Goal: Task Accomplishment & Management: Complete application form

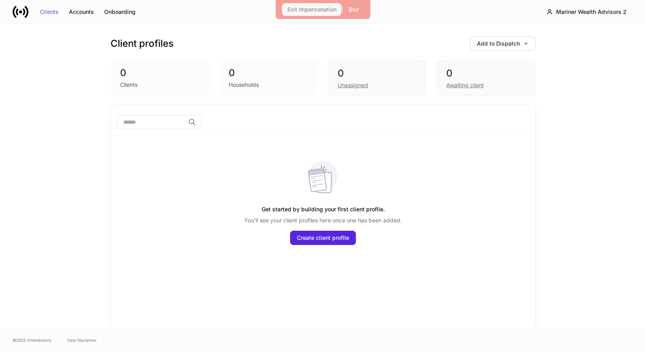
click at [326, 7] on div "Exit Impersonation" at bounding box center [311, 10] width 49 height 6
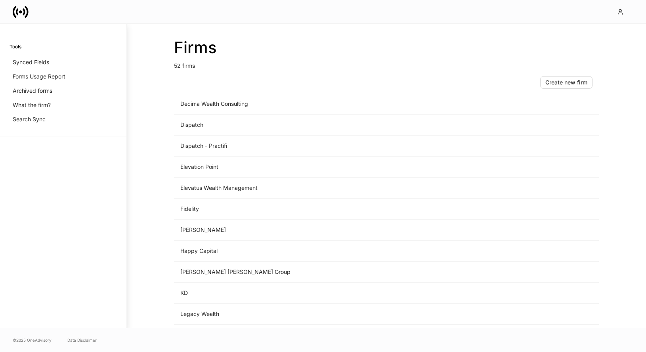
scroll to position [543, 0]
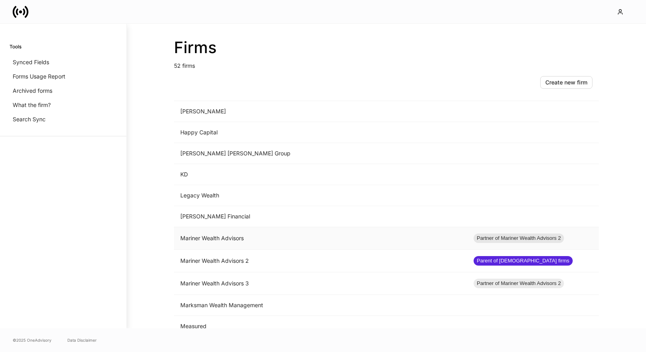
click at [214, 238] on td "Mariner Wealth Advisors" at bounding box center [320, 238] width 293 height 23
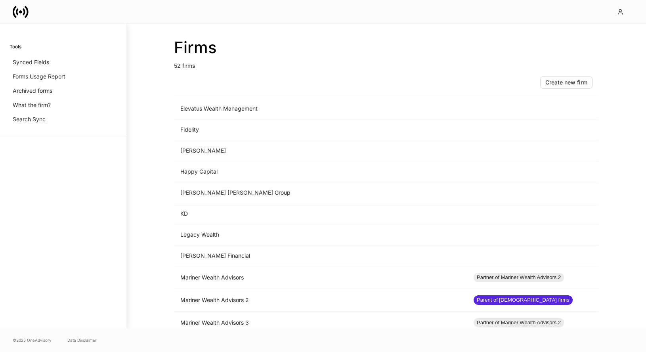
scroll to position [550, 0]
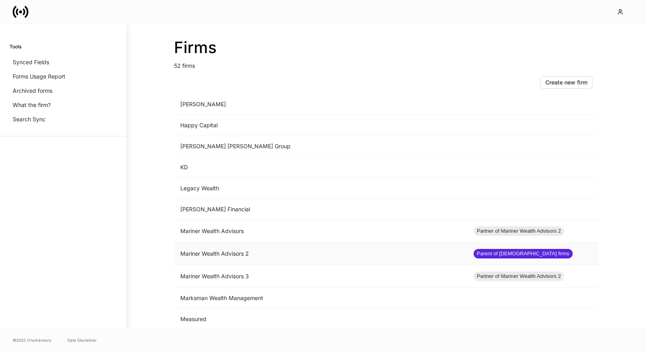
click at [204, 249] on td "Mariner Wealth Advisors 2" at bounding box center [320, 254] width 293 height 23
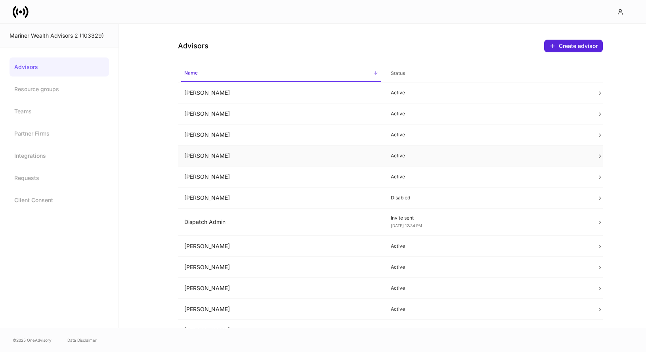
scroll to position [9, 0]
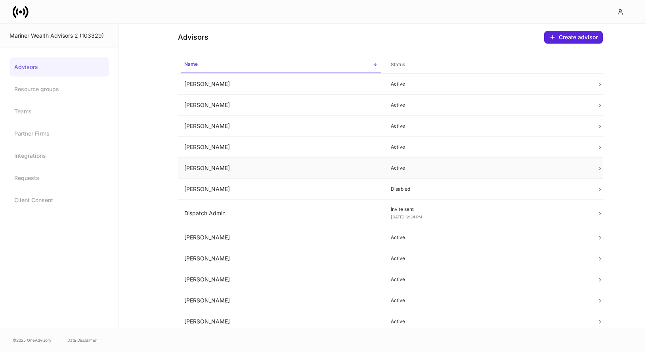
click at [374, 165] on td "[PERSON_NAME]" at bounding box center [281, 168] width 207 height 21
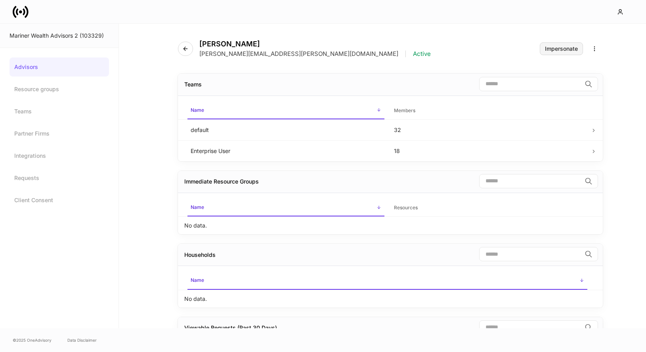
click at [544, 48] on button "Impersonate" at bounding box center [561, 48] width 43 height 13
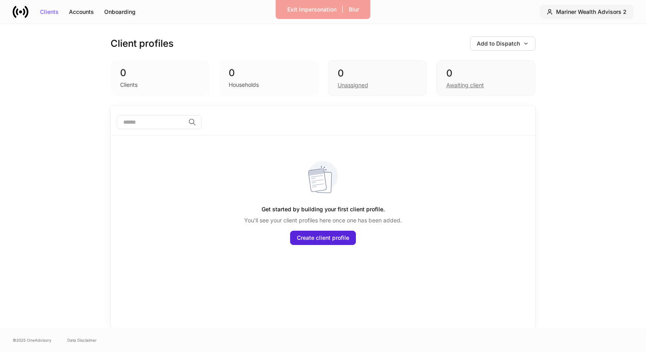
click at [597, 11] on div "Mariner Wealth Advisors 2" at bounding box center [591, 12] width 71 height 6
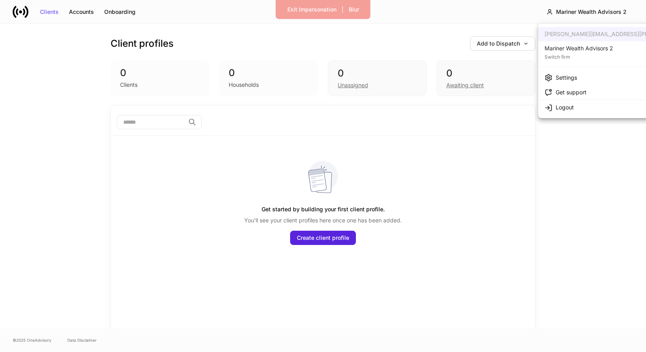
click at [586, 52] on div "Switch firm" at bounding box center [579, 56] width 69 height 8
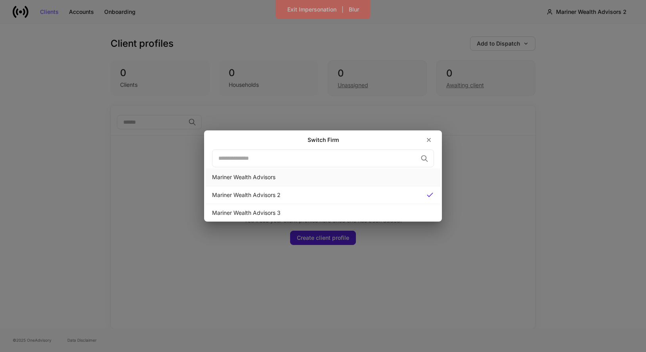
click at [361, 174] on div "Mariner Wealth Advisors" at bounding box center [323, 177] width 222 height 8
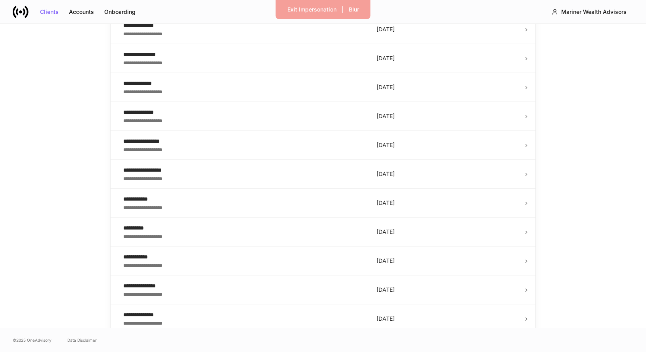
scroll to position [1298, 0]
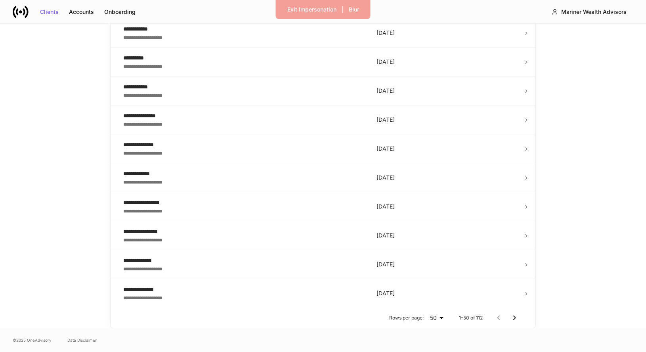
click at [257, 228] on div "**********" at bounding box center [243, 232] width 241 height 8
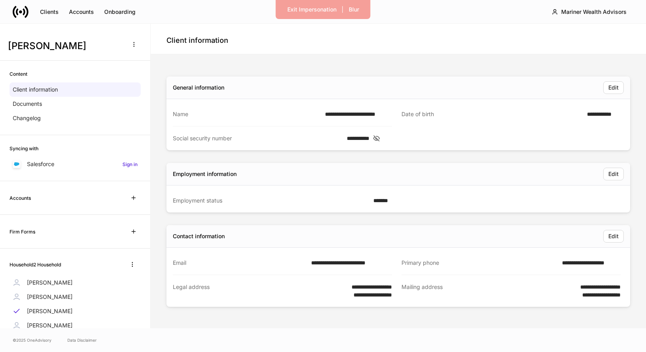
click at [61, 200] on div "Accounts" at bounding box center [75, 198] width 131 height 14
click at [52, 306] on div "Michael Walker Jr" at bounding box center [75, 311] width 131 height 14
click at [134, 260] on button "button" at bounding box center [132, 264] width 17 height 13
click at [153, 270] on div at bounding box center [323, 176] width 646 height 352
click at [585, 11] on div "Mariner Wealth Advisors" at bounding box center [593, 12] width 65 height 6
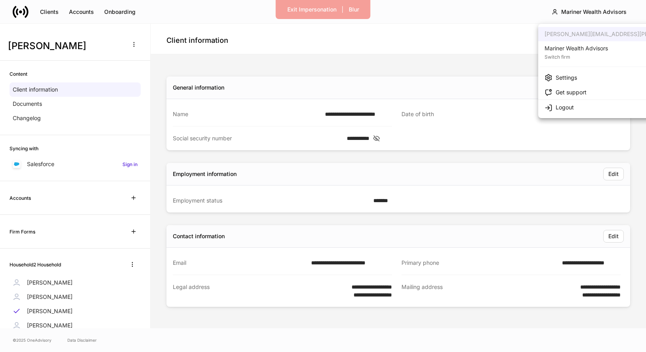
click at [478, 48] on div at bounding box center [323, 176] width 646 height 352
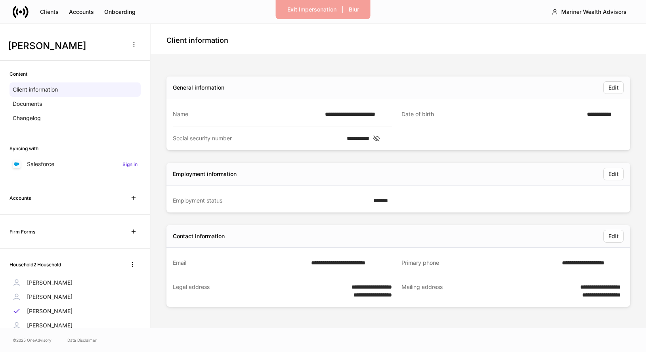
click at [242, 270] on div "**********" at bounding box center [282, 263] width 219 height 24
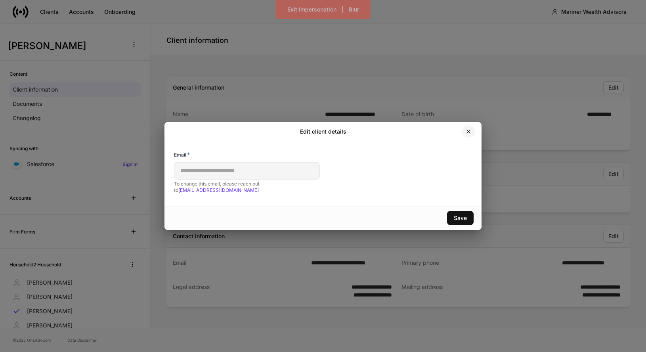
click at [472, 133] on button "button" at bounding box center [468, 131] width 13 height 13
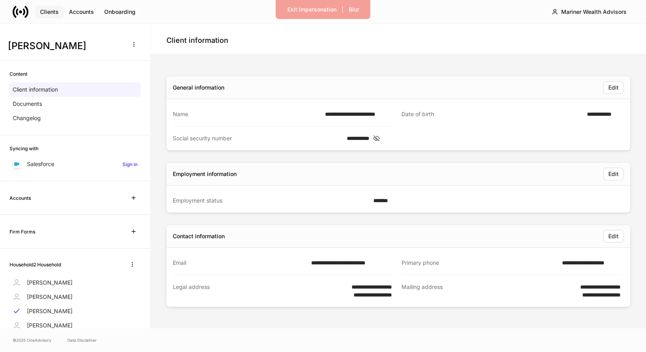
click at [46, 12] on div "Clients" at bounding box center [49, 12] width 19 height 6
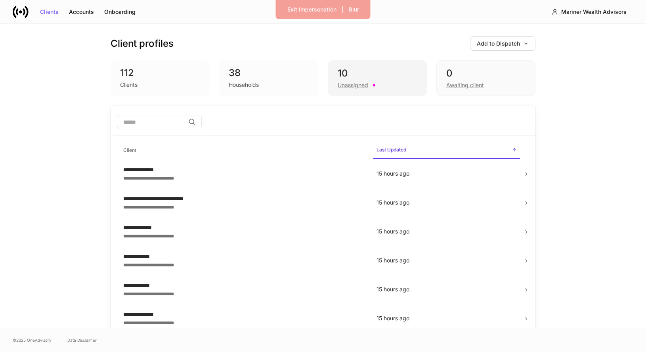
click at [344, 88] on div "Unassigned" at bounding box center [353, 85] width 31 height 8
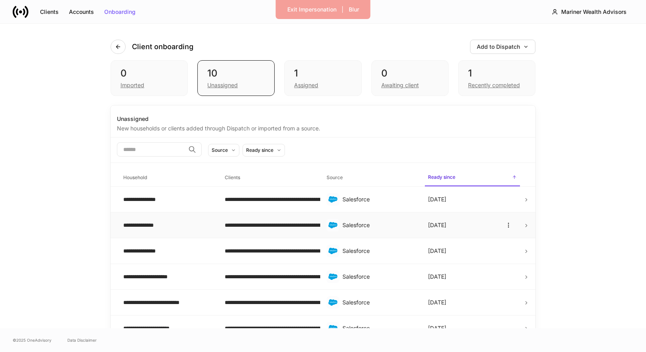
scroll to position [116, 0]
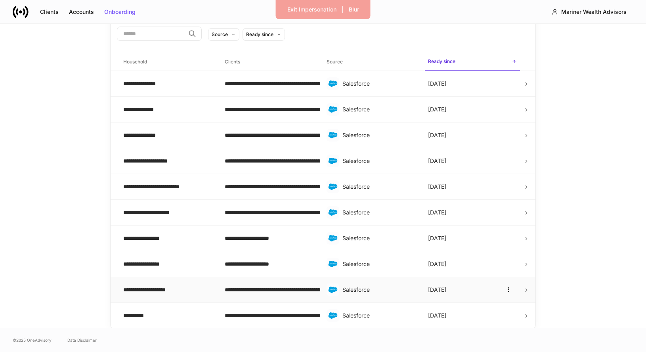
click at [141, 292] on div "**********" at bounding box center [167, 290] width 89 height 8
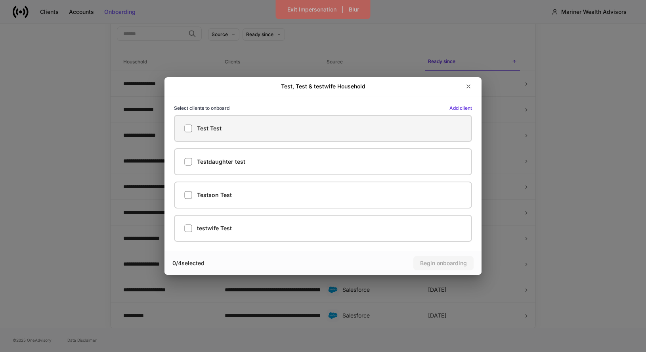
click at [199, 131] on h5 "Test Test" at bounding box center [209, 128] width 25 height 8
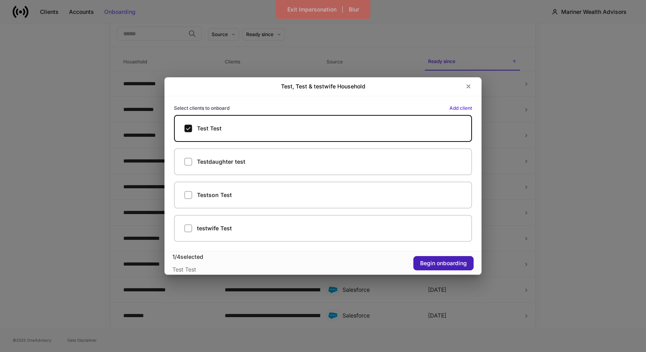
click at [428, 265] on div "Begin onboarding" at bounding box center [443, 263] width 47 height 6
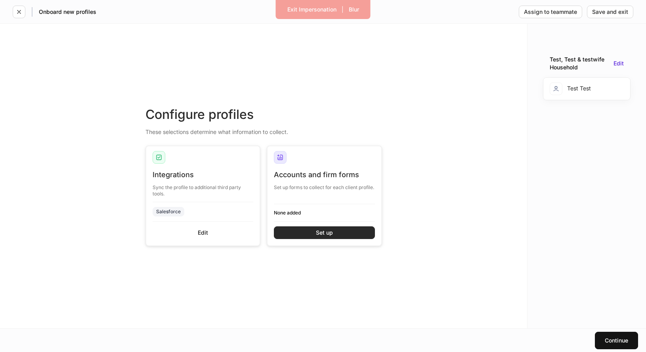
click at [305, 230] on button "Set up" at bounding box center [324, 232] width 101 height 13
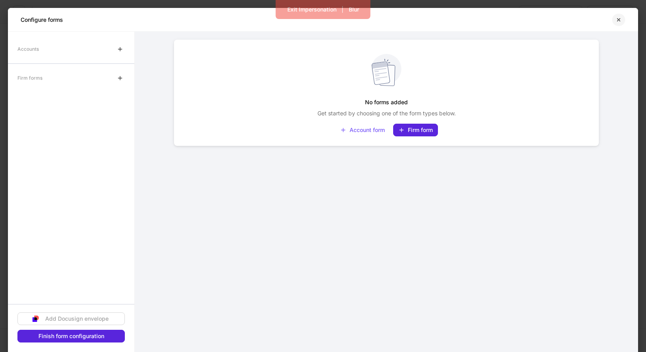
click at [618, 19] on icon "button" at bounding box center [619, 20] width 6 height 6
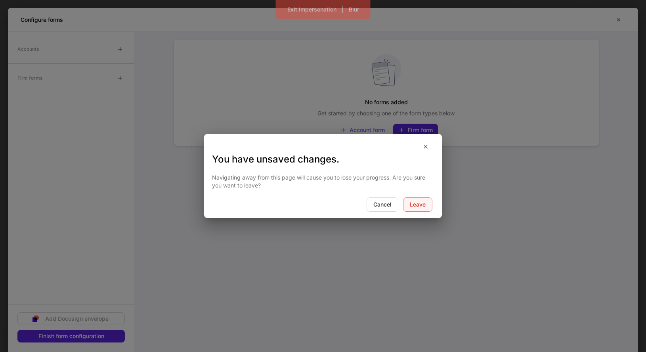
click at [415, 200] on button "Leave" at bounding box center [417, 204] width 29 height 14
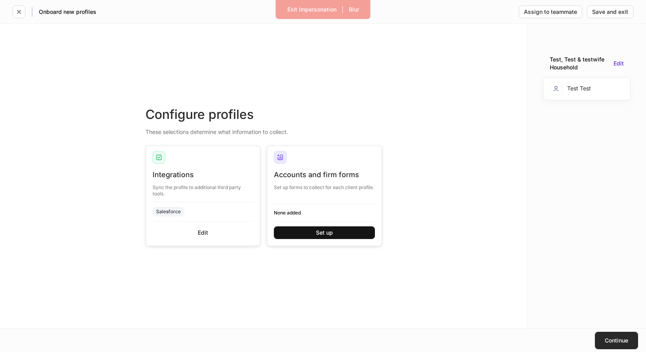
click at [634, 342] on button "Continue" at bounding box center [616, 340] width 43 height 17
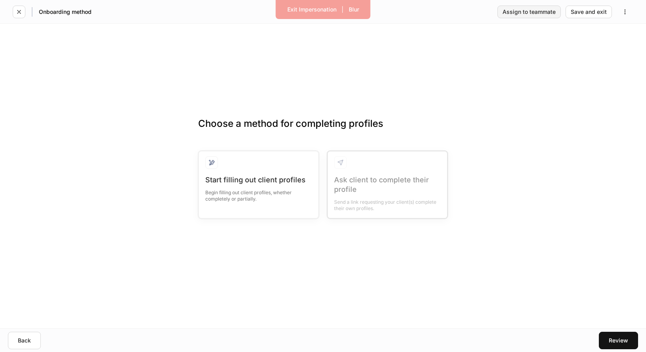
click at [524, 12] on div "Assign to teammate" at bounding box center [529, 12] width 53 height 6
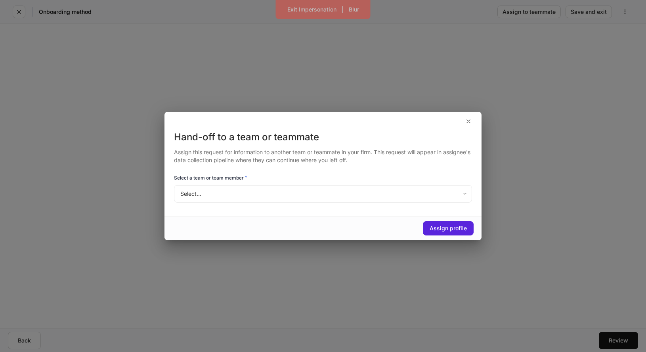
click at [346, 193] on body "Exit Impersonation | Blur Onboarding method Assign to teammate Save and exit Ch…" at bounding box center [323, 176] width 646 height 352
